Goal: Task Accomplishment & Management: Manage account settings

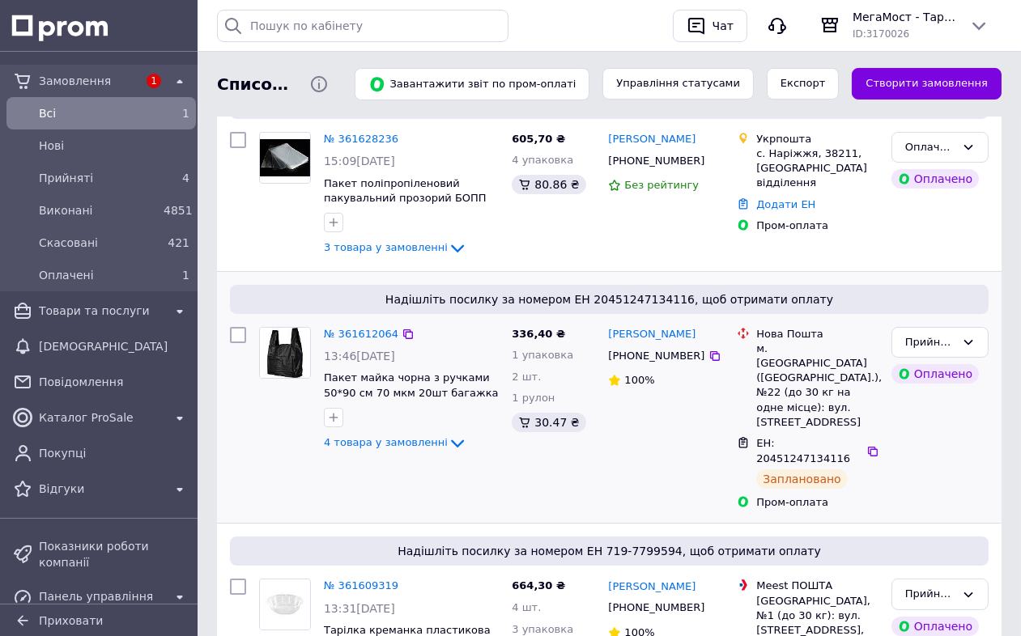
scroll to position [270, 0]
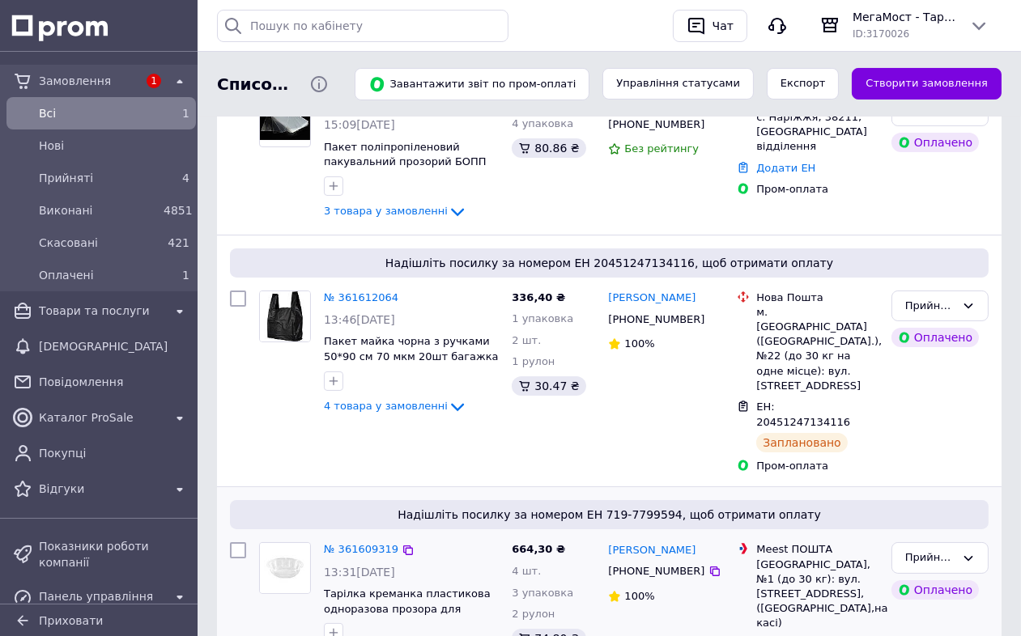
click at [257, 536] on div at bounding box center [285, 605] width 65 height 139
click at [266, 543] on img at bounding box center [285, 568] width 50 height 50
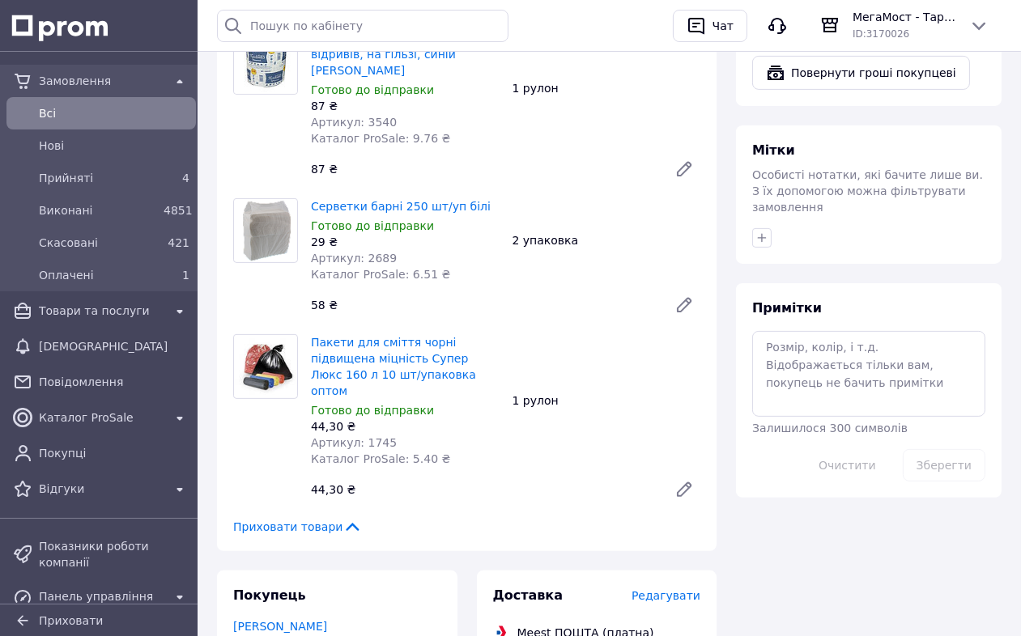
scroll to position [1259, 0]
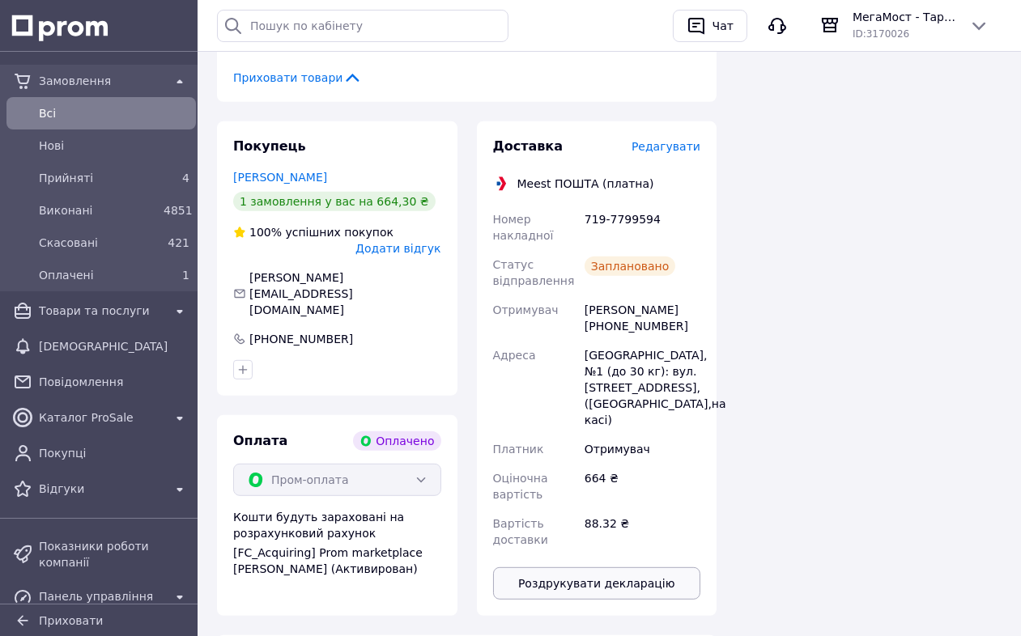
click at [590, 568] on button "Роздрукувати декларацію" at bounding box center [597, 584] width 208 height 32
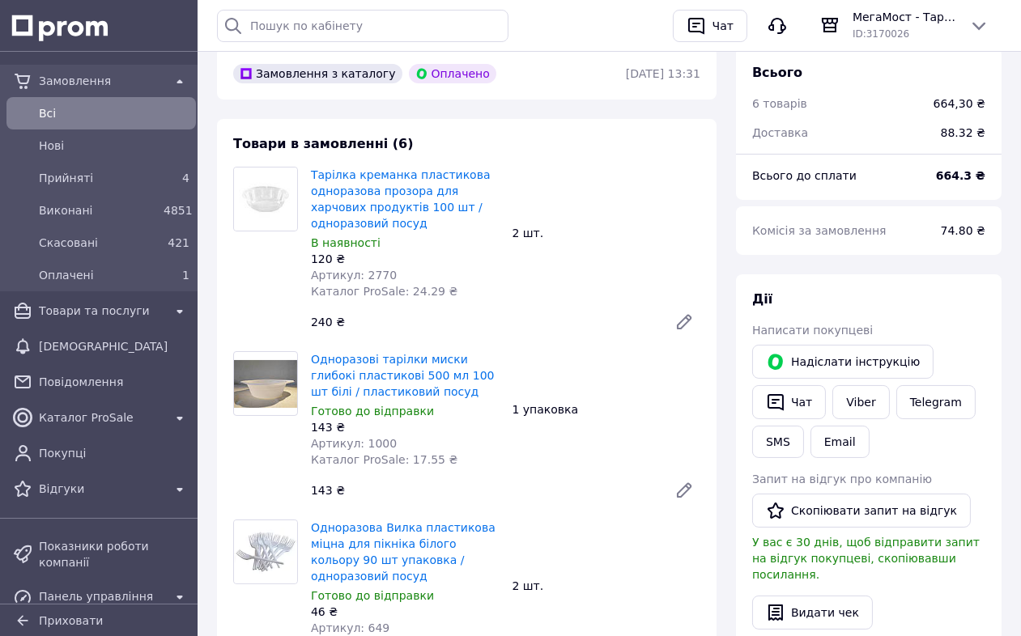
scroll to position [0, 0]
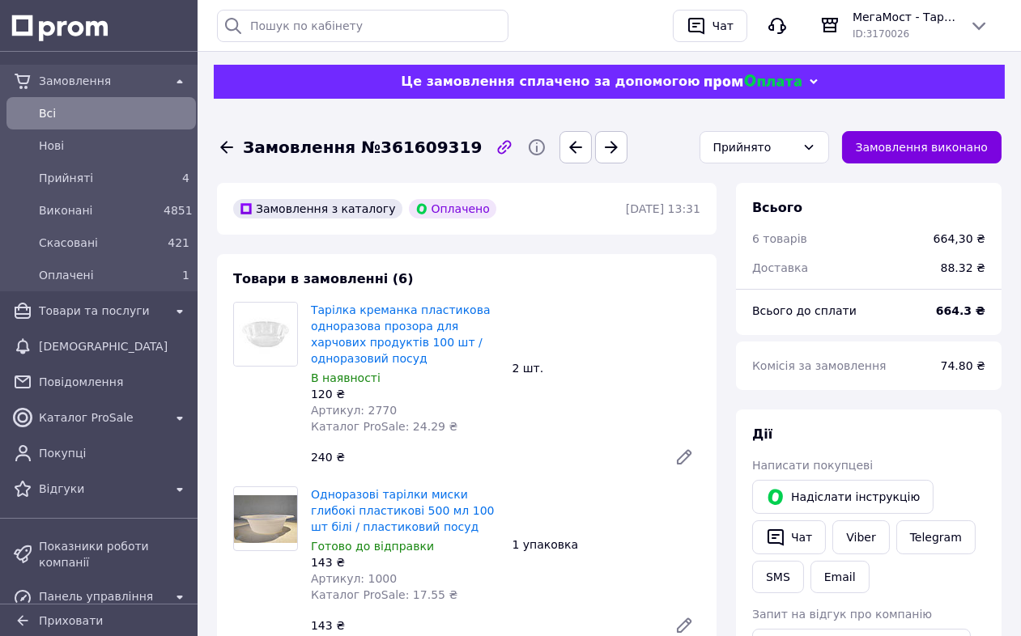
click at [224, 144] on icon at bounding box center [226, 148] width 13 height 12
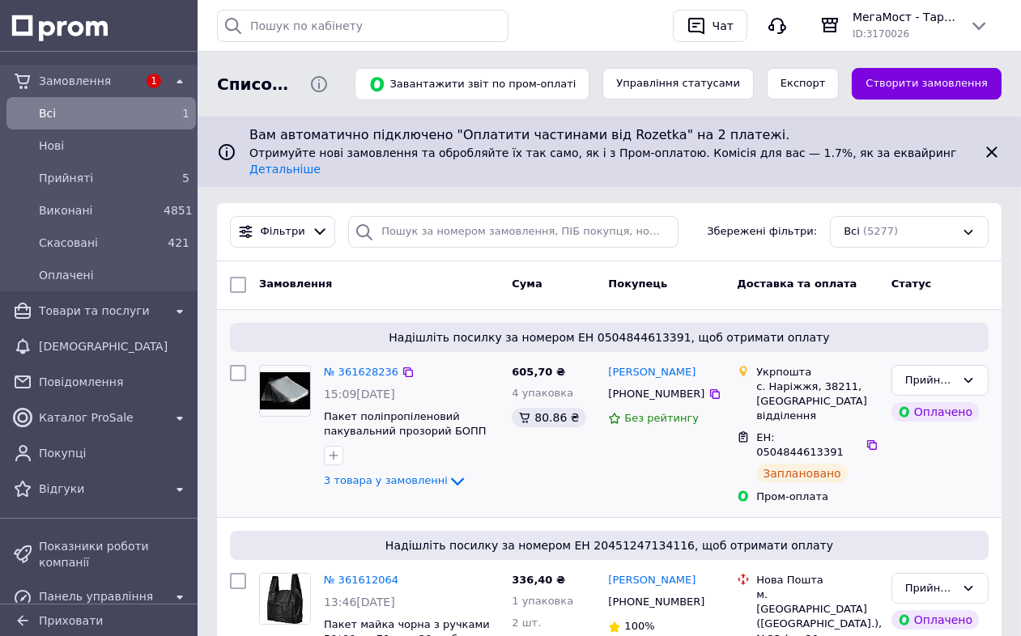
click at [301, 330] on span "Надішліть посилку за номером ЕН 0504844613391, щоб отримати оплату" at bounding box center [609, 338] width 746 height 16
click at [282, 373] on img at bounding box center [285, 391] width 50 height 38
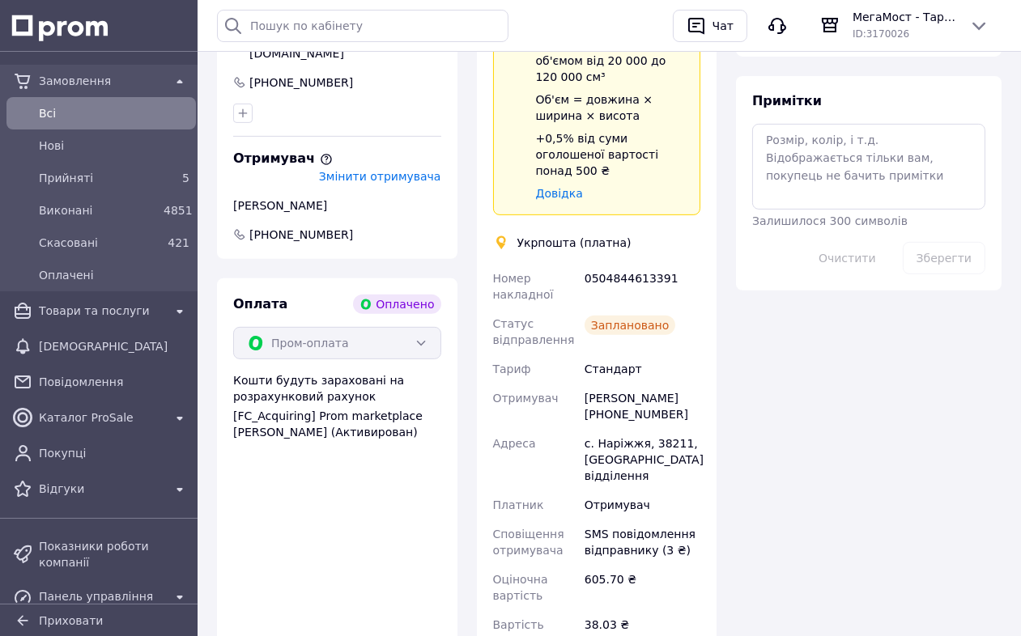
scroll to position [1439, 0]
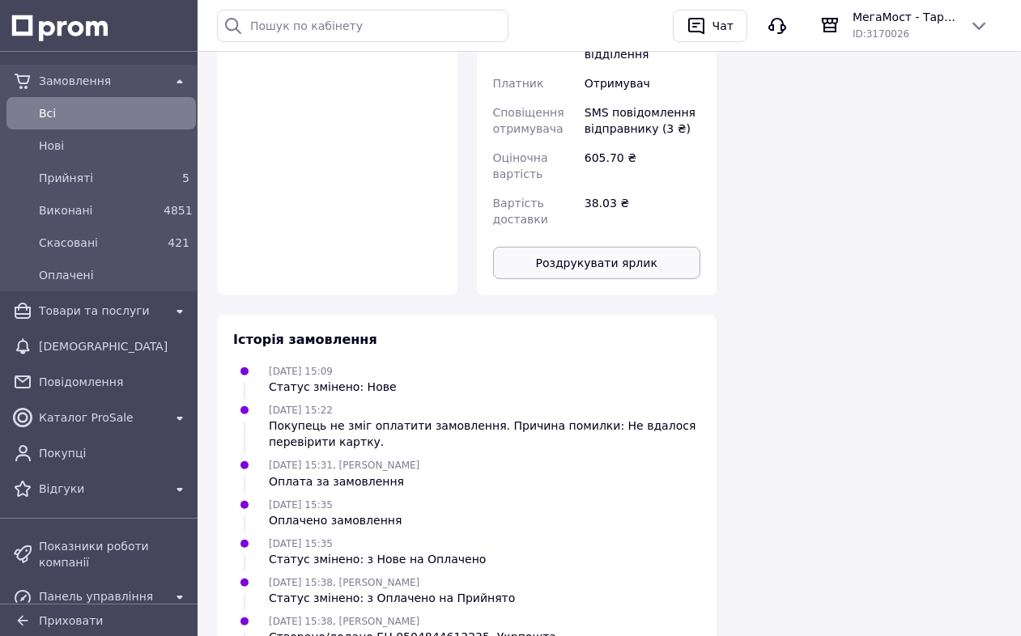
click at [640, 247] on button "Роздрукувати ярлик" at bounding box center [597, 263] width 208 height 32
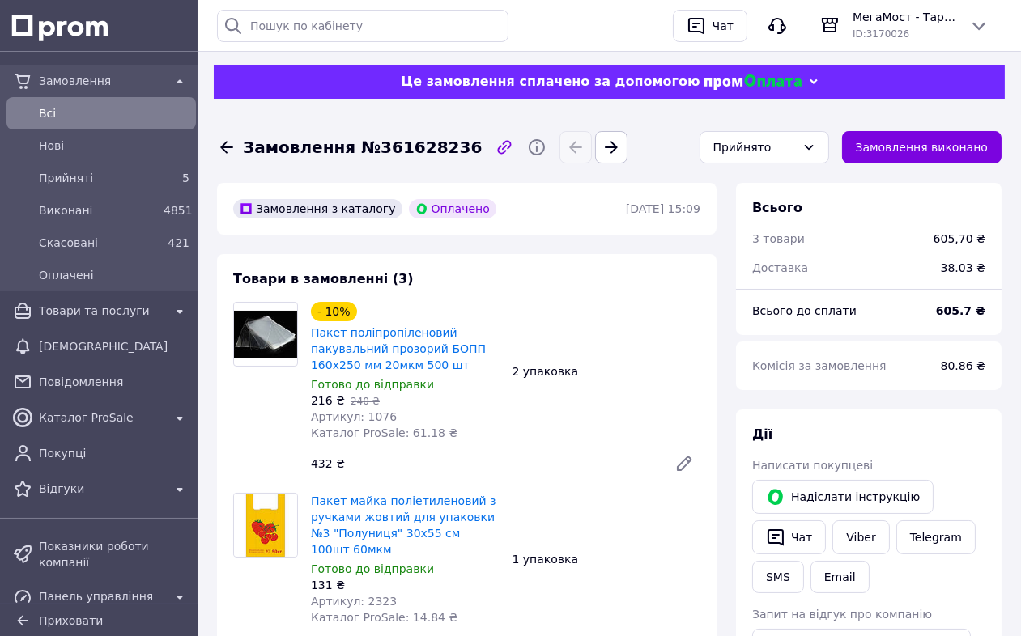
click at [227, 147] on icon at bounding box center [226, 147] width 19 height 19
